Goal: Task Accomplishment & Management: Manage account settings

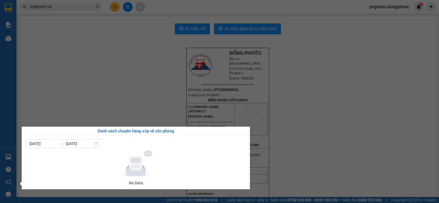
click at [95, 92] on section "Kết quả tìm kiếm ( 29 ) Bộ lọc Mã ĐH Trạng thái Món hàng Tổng cước Chưa cước Nh…" at bounding box center [219, 101] width 439 height 203
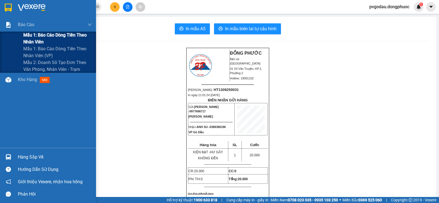
click at [29, 39] on span "Mẫu 1: Báo cáo dòng tiền theo nhân viên" at bounding box center [57, 39] width 69 height 14
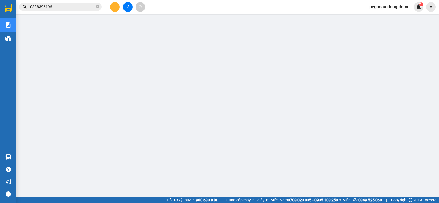
click at [387, 6] on span "pvgodau.dongphuoc" at bounding box center [389, 6] width 49 height 7
click at [378, 19] on span "Đăng xuất" at bounding box center [391, 17] width 38 height 6
